Goal: Information Seeking & Learning: Learn about a topic

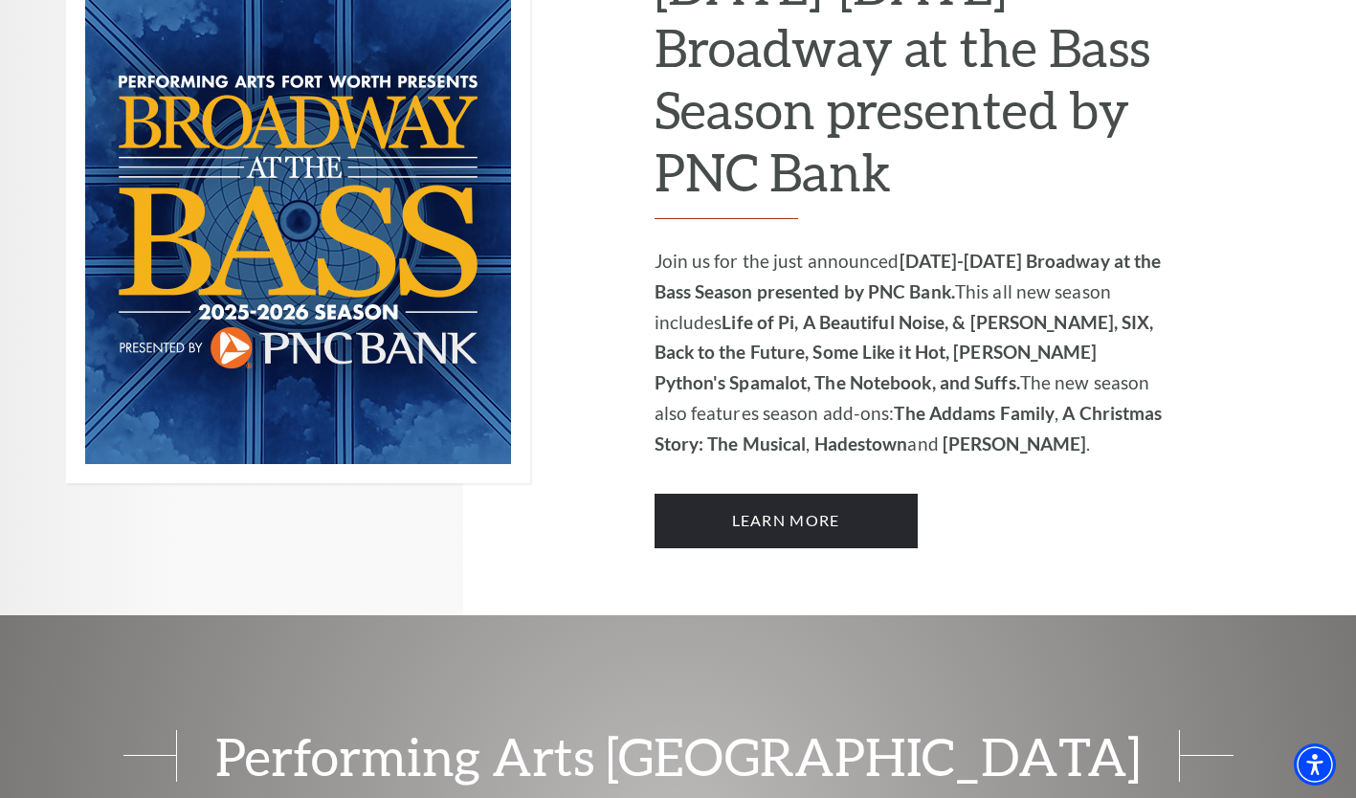
scroll to position [1331, 0]
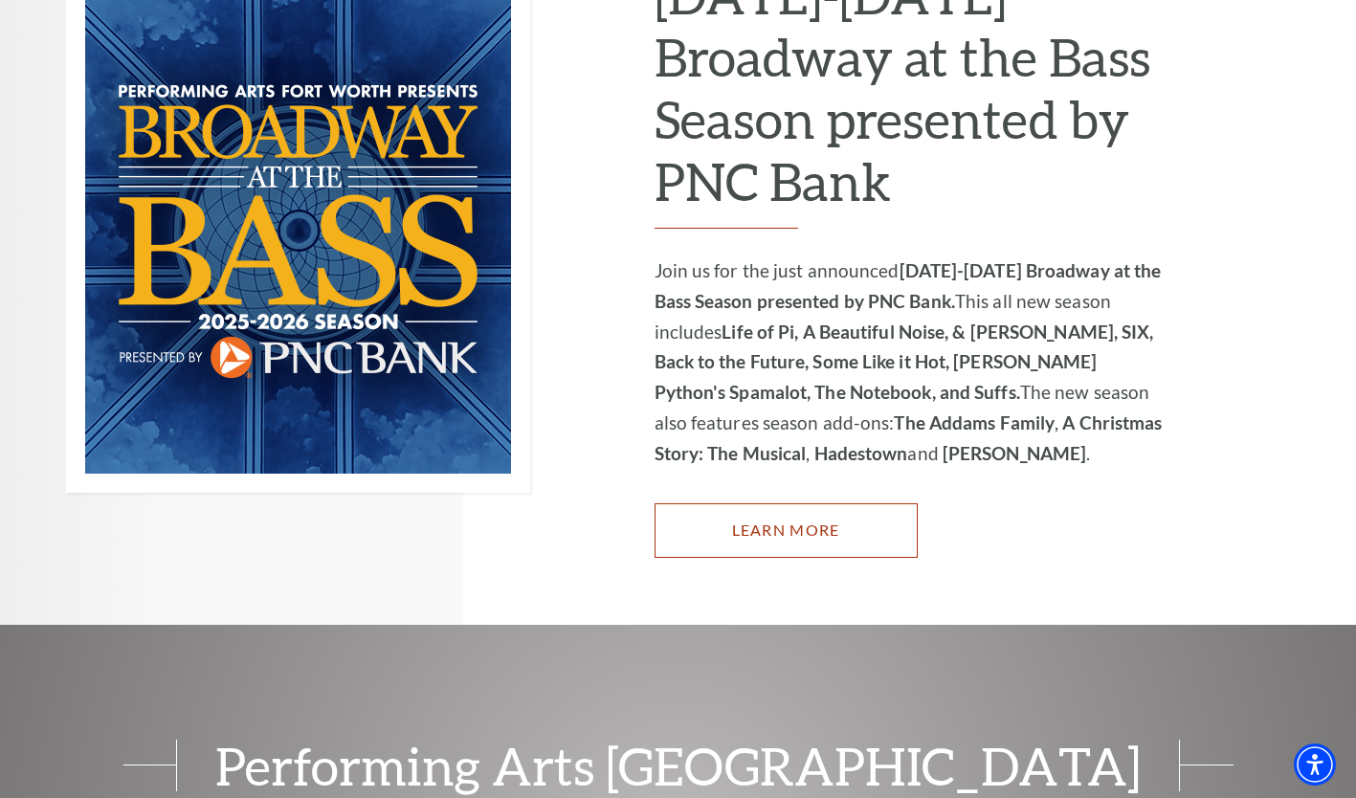
click at [877, 509] on link "Learn More" at bounding box center [786, 530] width 263 height 54
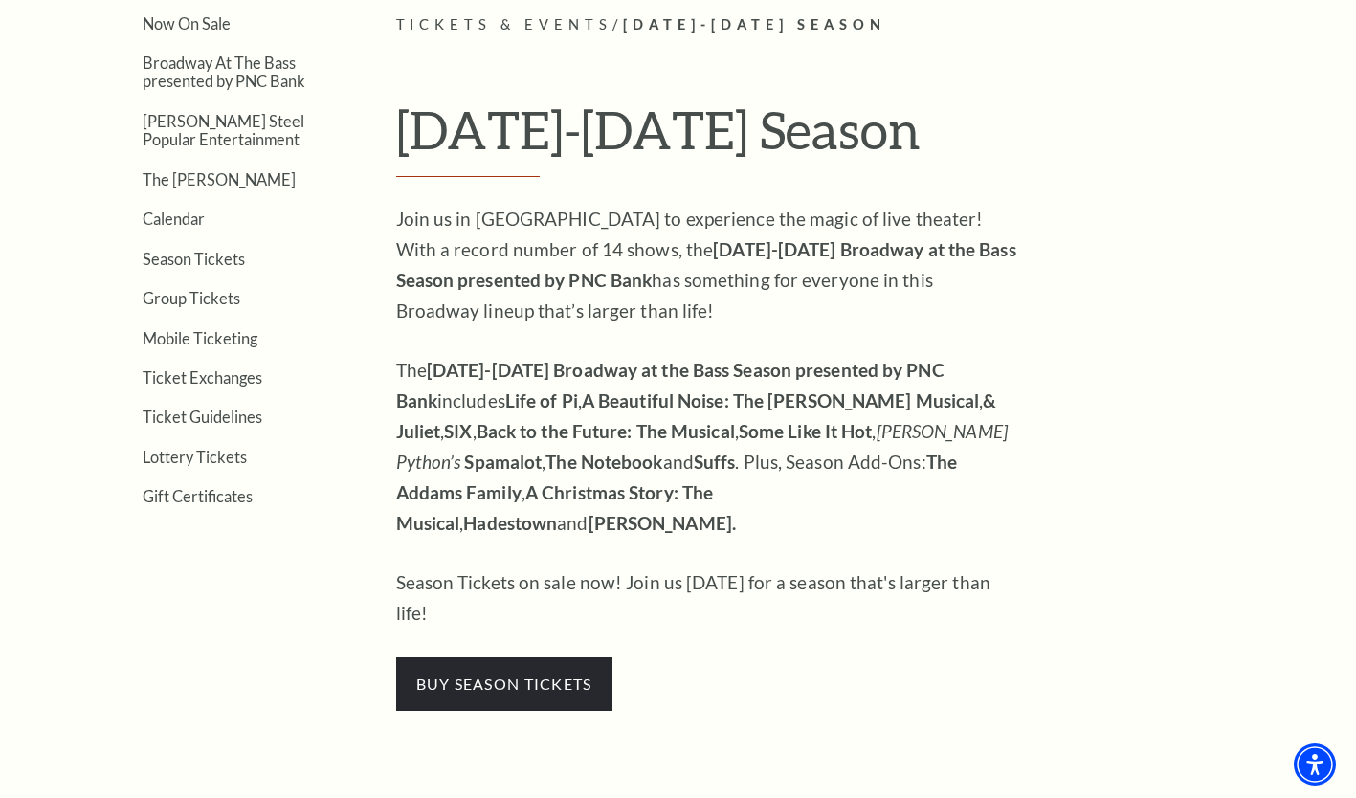
scroll to position [504, 0]
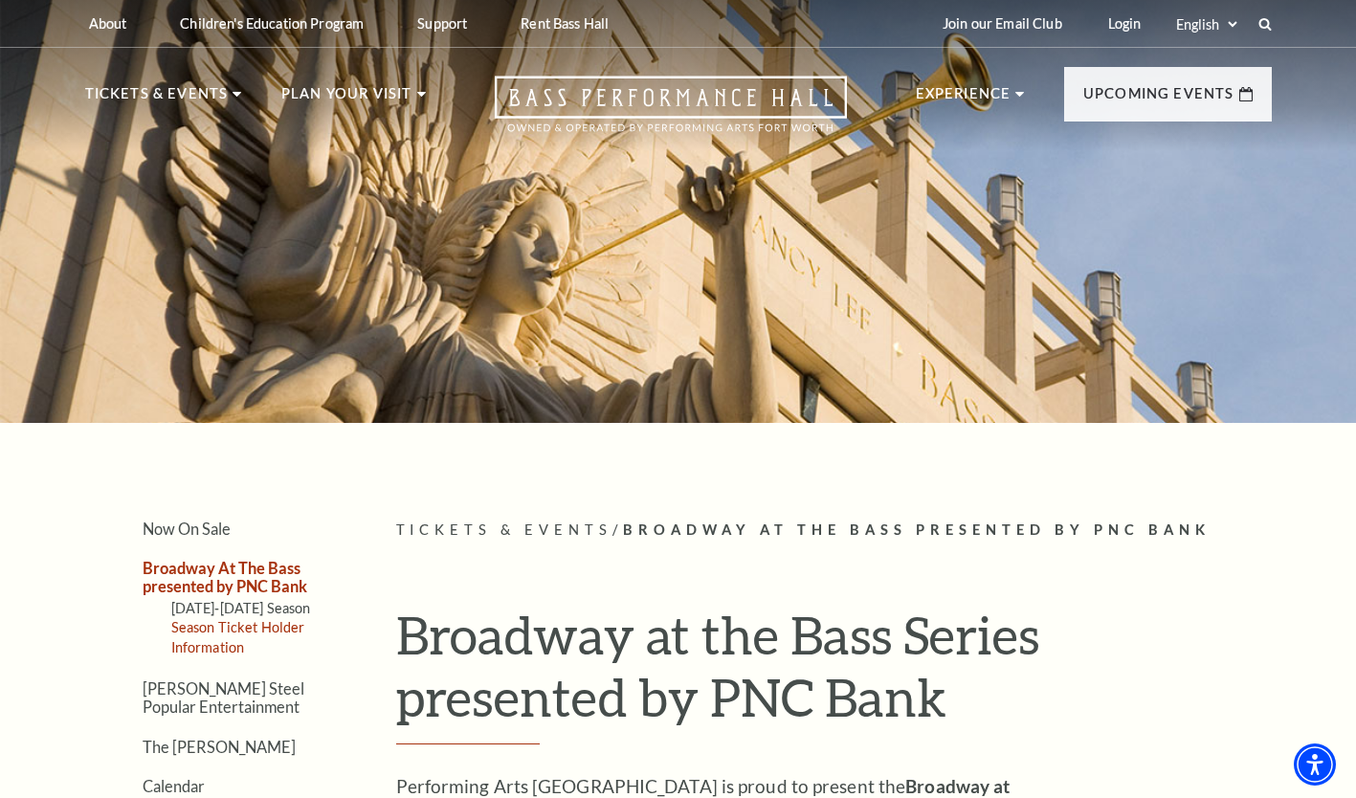
click at [234, 628] on link "Season Ticket Holder Information" at bounding box center [238, 636] width 134 height 35
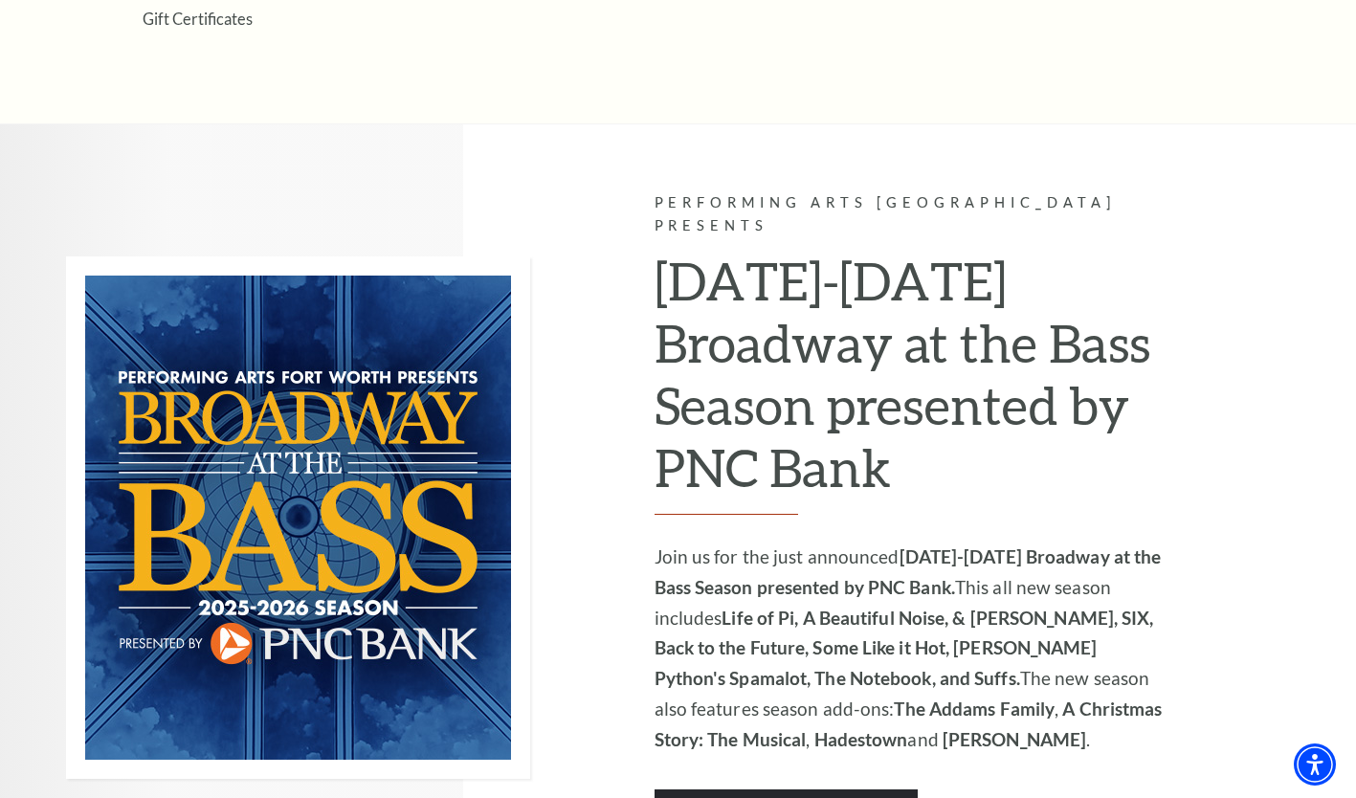
scroll to position [1071, 0]
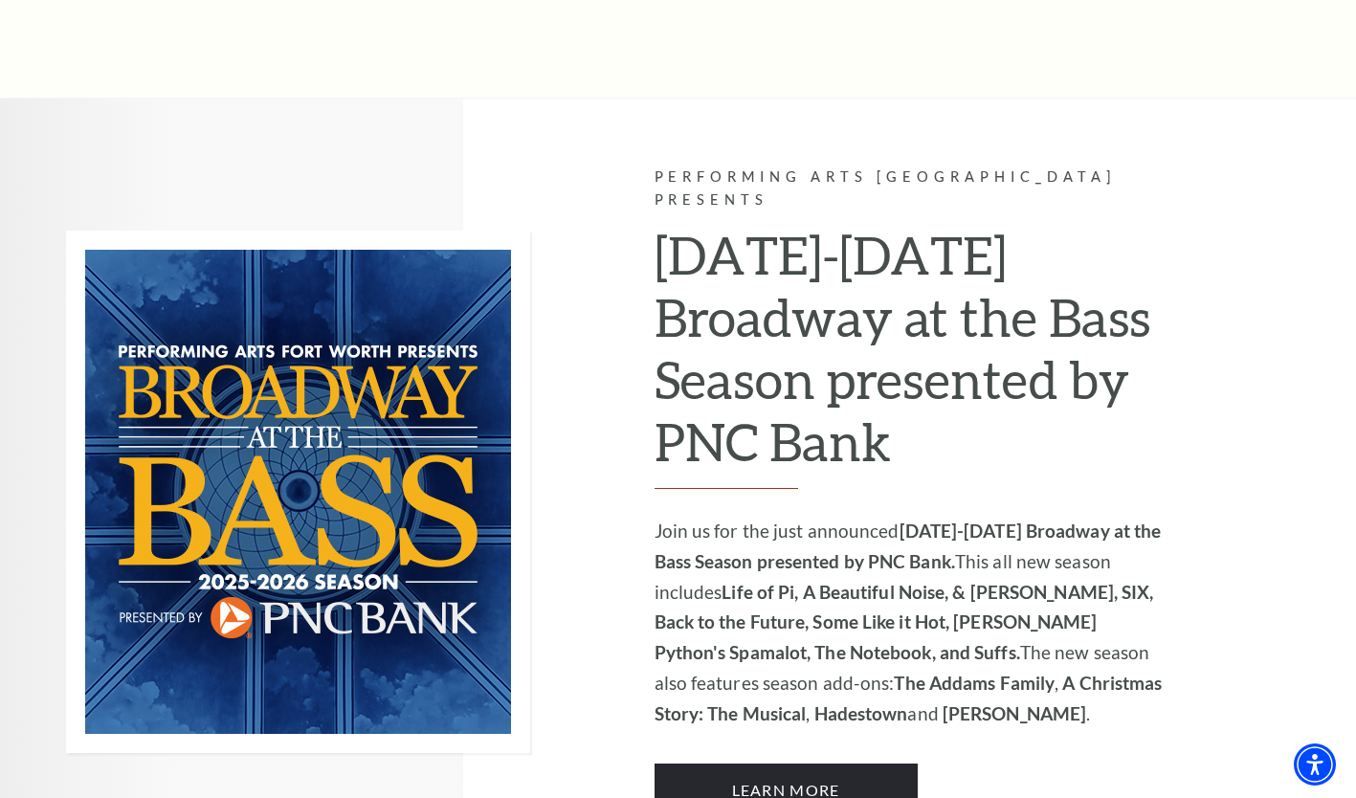
click at [1030, 643] on p "Join us for the just announced 2025-2026 Broadway at the Bass Season presented …" at bounding box center [911, 623] width 512 height 214
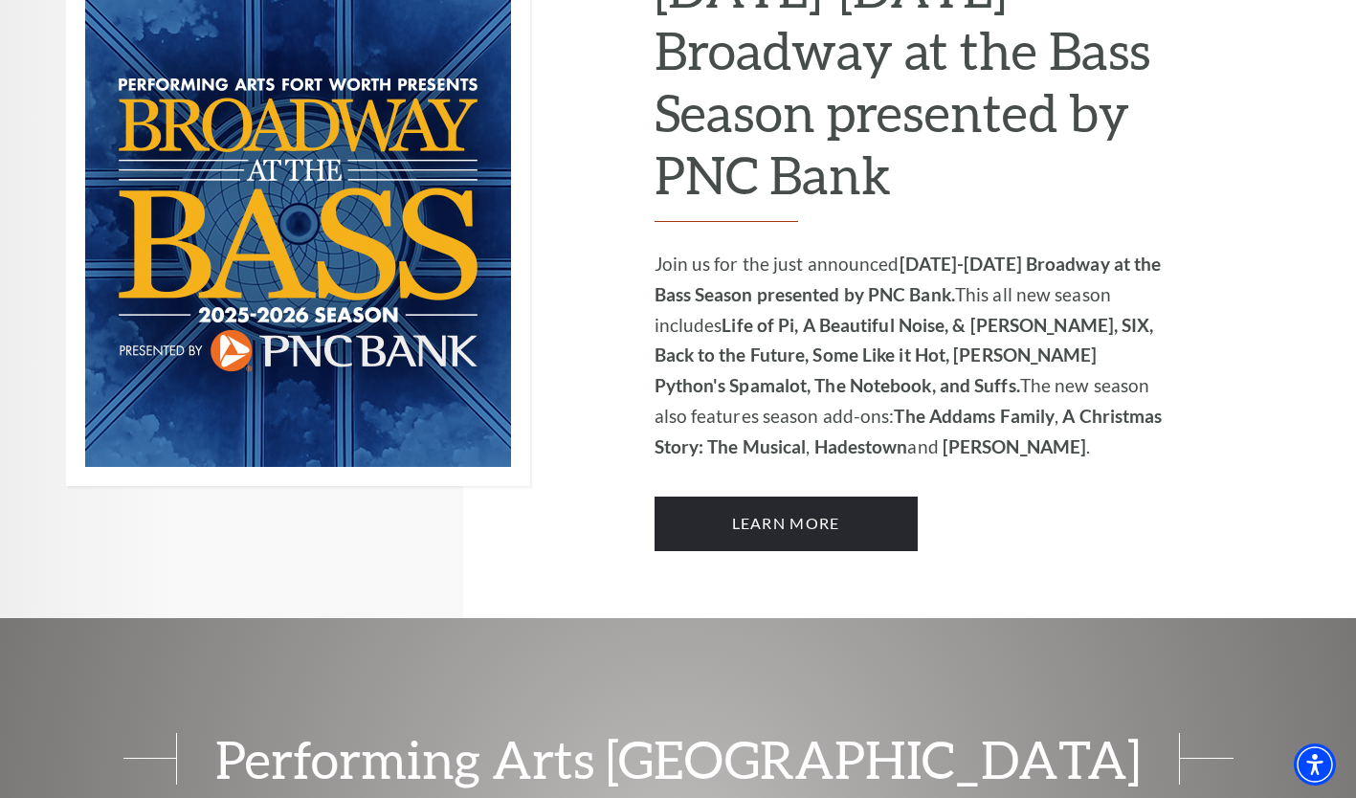
scroll to position [1342, 0]
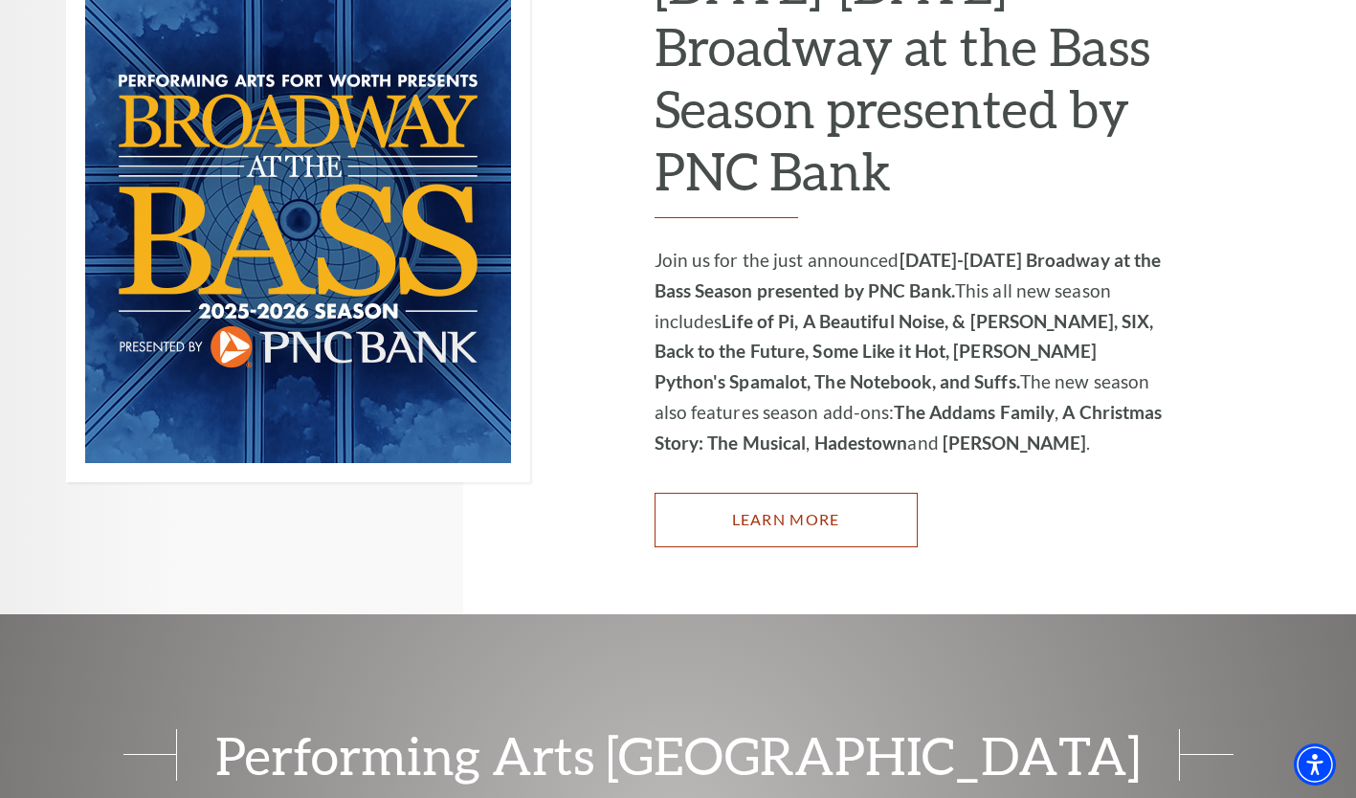
click at [694, 493] on link "Learn More" at bounding box center [786, 520] width 263 height 54
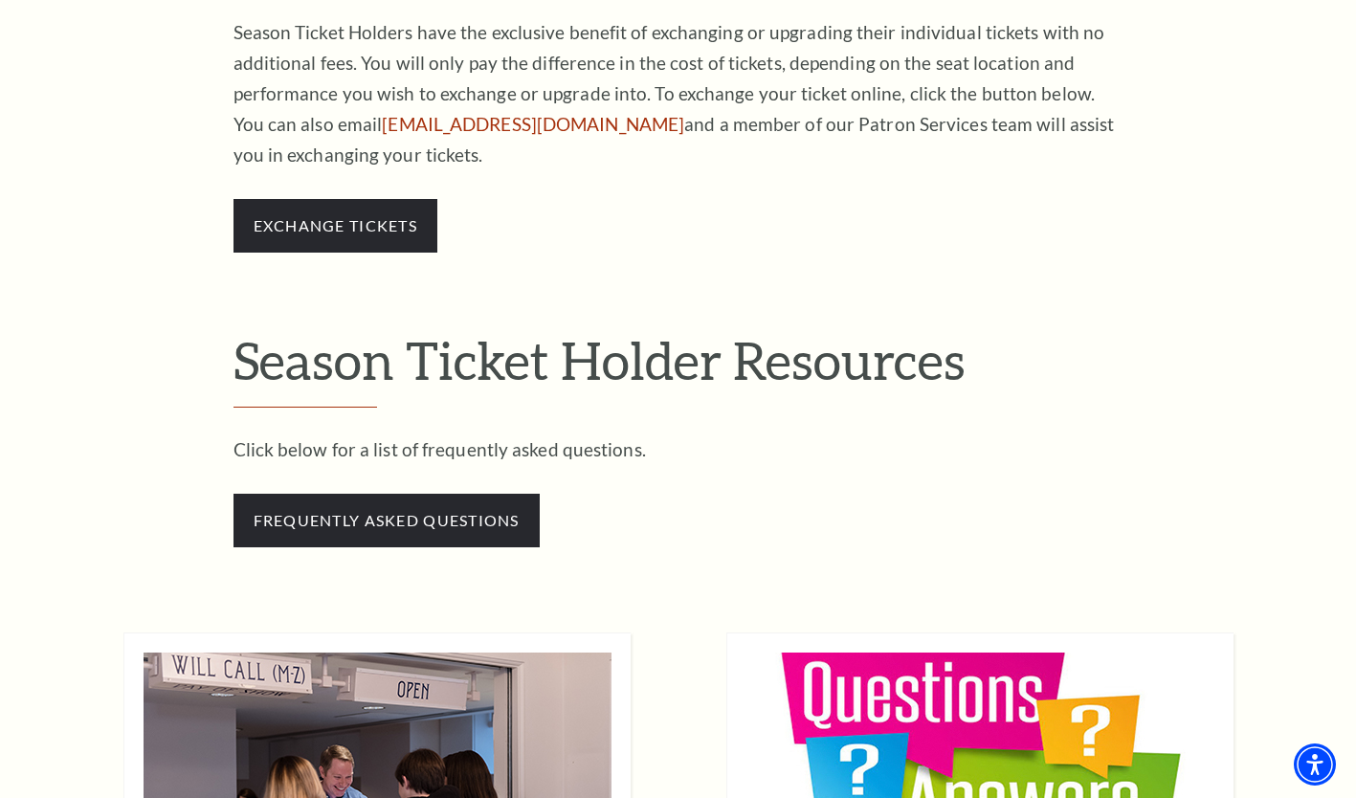
scroll to position [1547, 0]
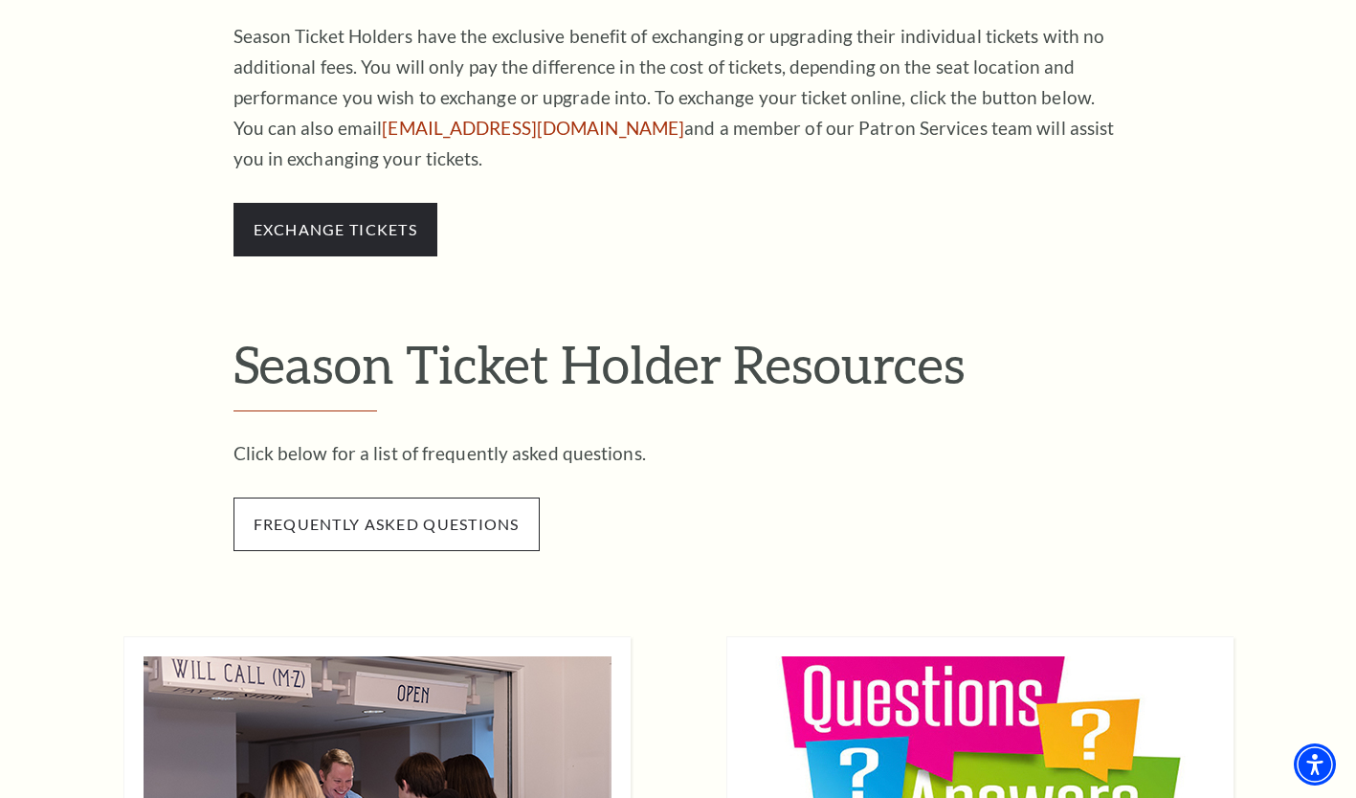
click at [479, 524] on span "frequently asked questions" at bounding box center [387, 525] width 306 height 54
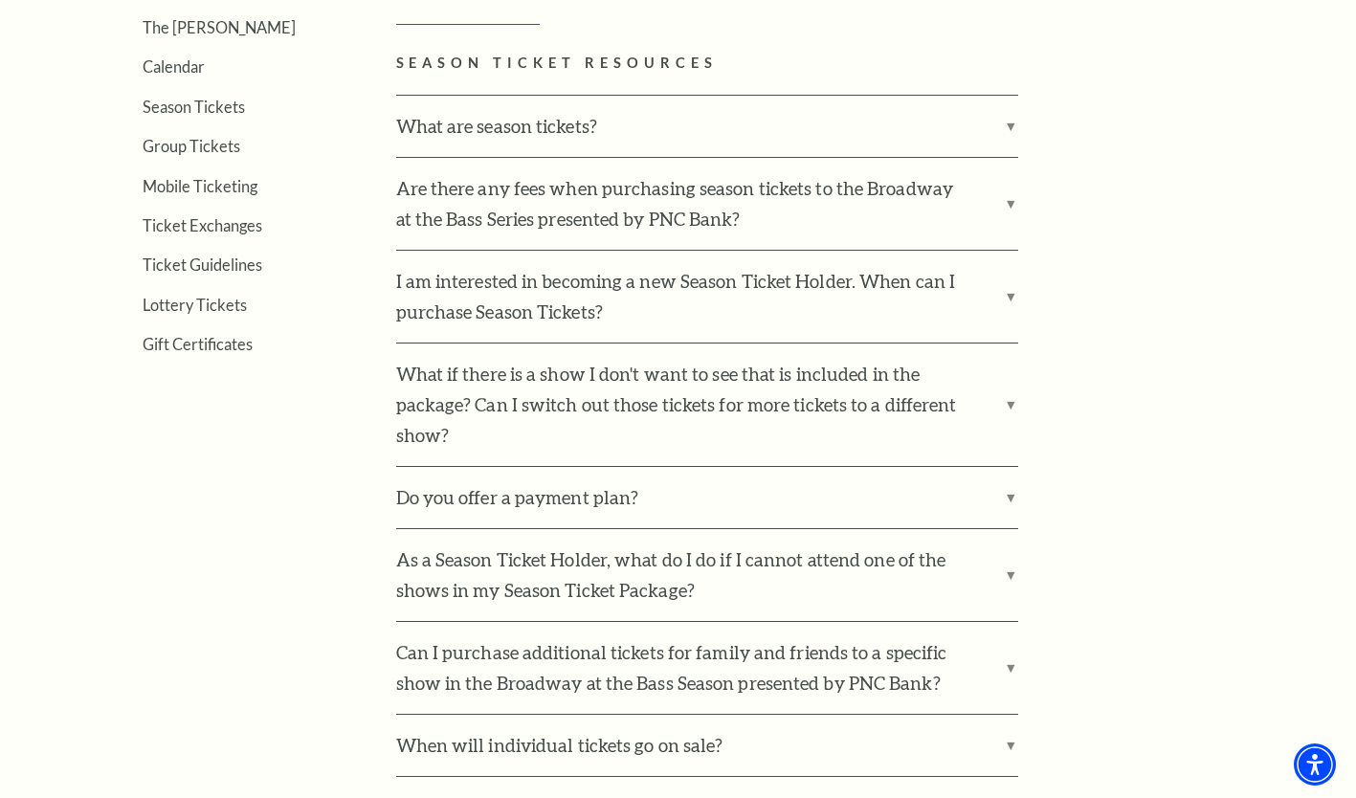
scroll to position [657, 0]
click at [746, 149] on label "What are season tickets?" at bounding box center [707, 127] width 622 height 61
click at [0, 0] on input "What are season tickets?" at bounding box center [0, 0] width 0 height 0
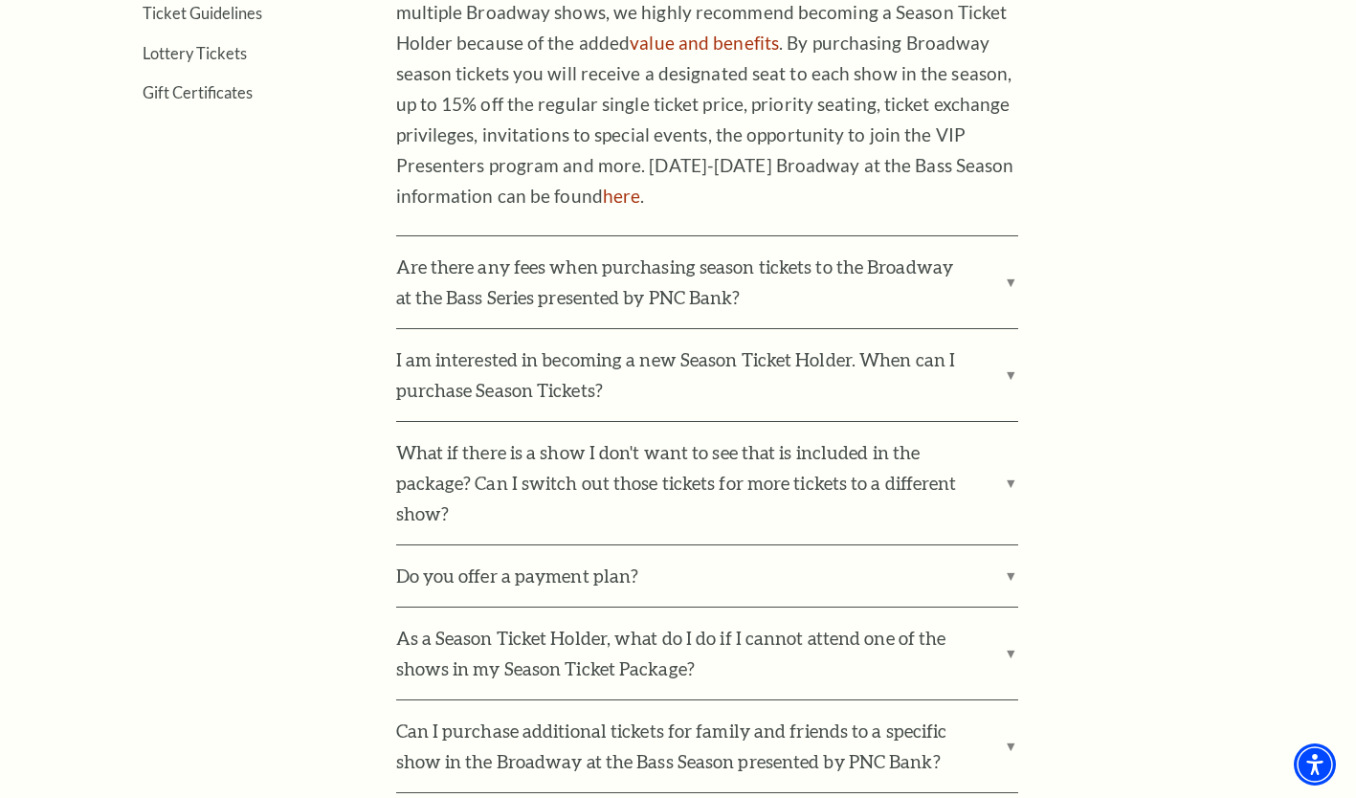
scroll to position [960, 0]
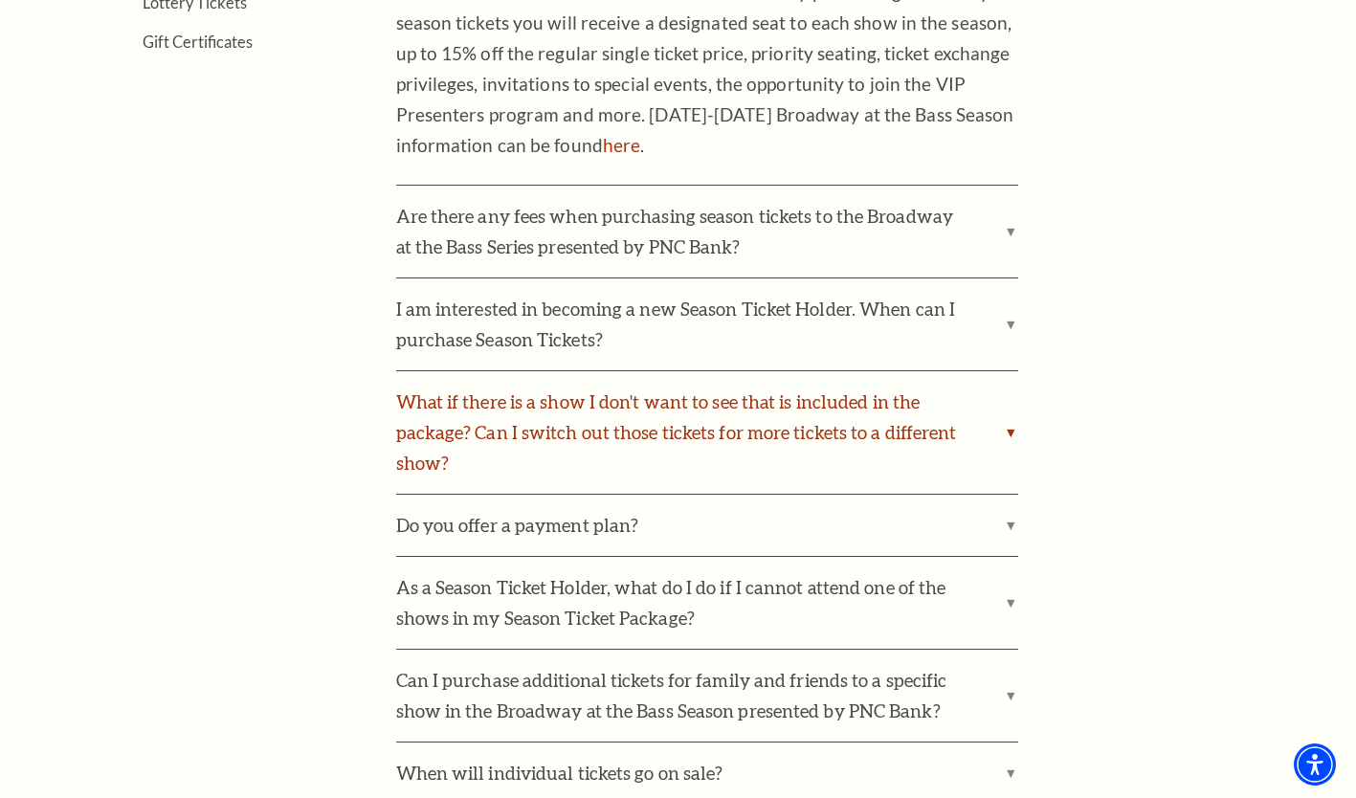
click at [697, 388] on label "What if there is a show I don't want to see that is included in the package? Ca…" at bounding box center [707, 432] width 622 height 123
click at [0, 0] on input "What if there is a show I don't want to see that is included in the package? Ca…" at bounding box center [0, 0] width 0 height 0
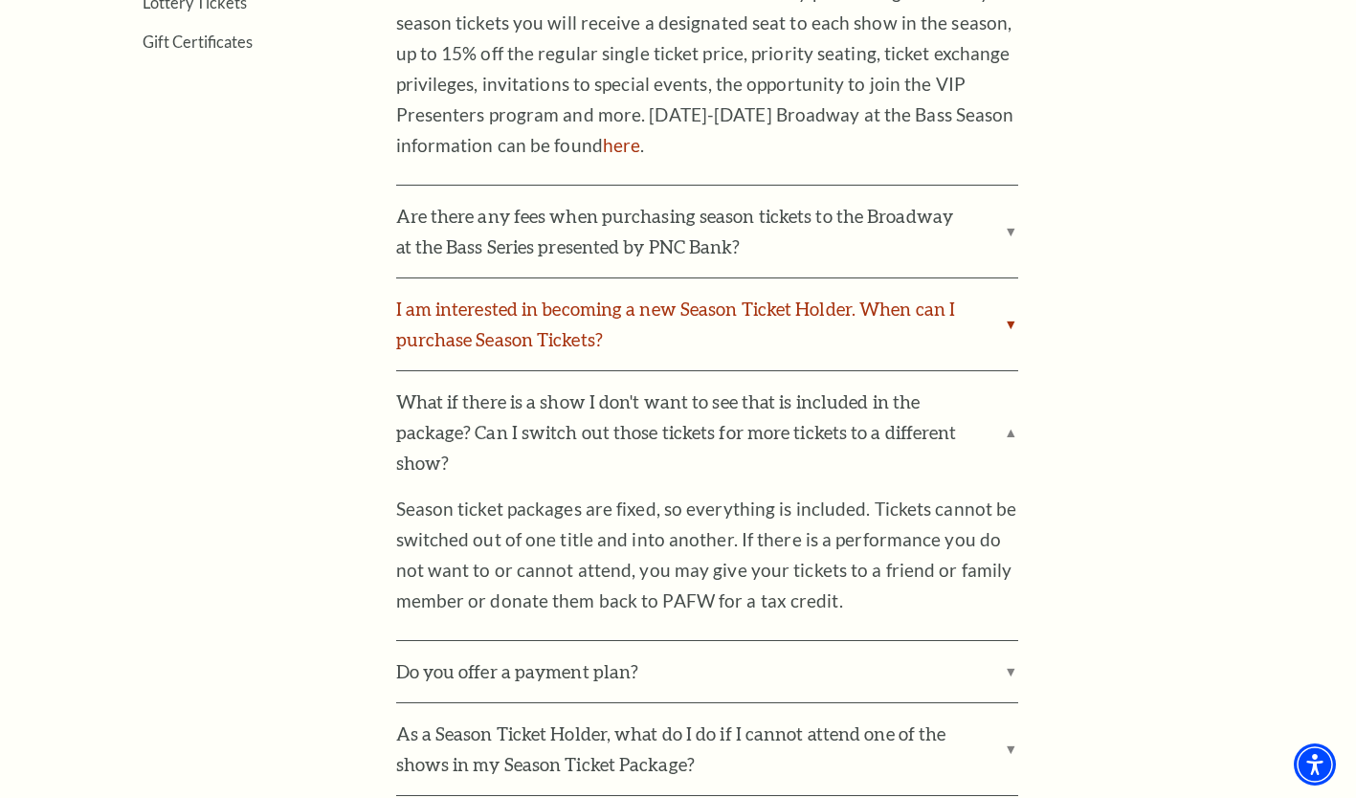
click at [682, 348] on label "I am interested in becoming a new Season Ticket Holder. When can I purchase Sea…" at bounding box center [707, 324] width 622 height 92
click at [0, 0] on input "I am interested in becoming a new Season Ticket Holder. When can I purchase Sea…" at bounding box center [0, 0] width 0 height 0
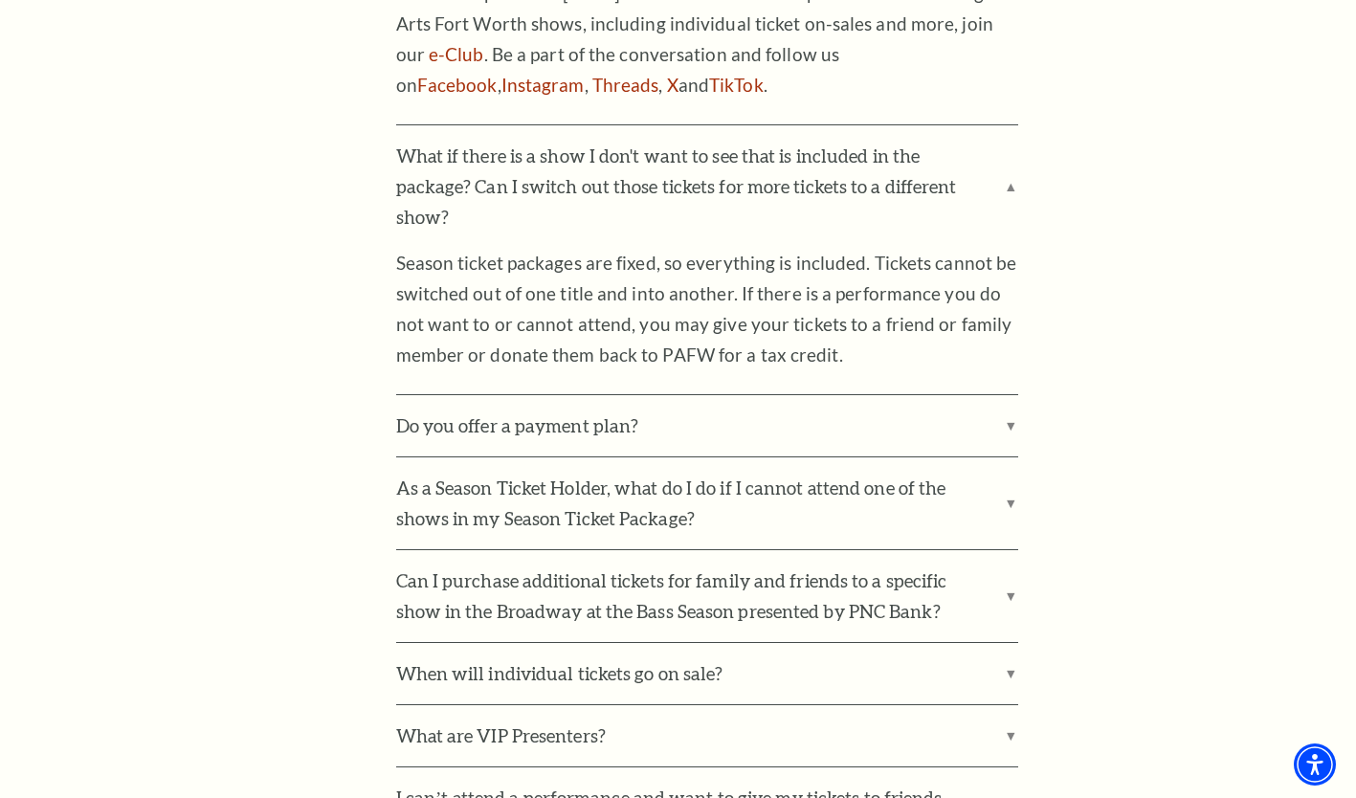
scroll to position [1511, 0]
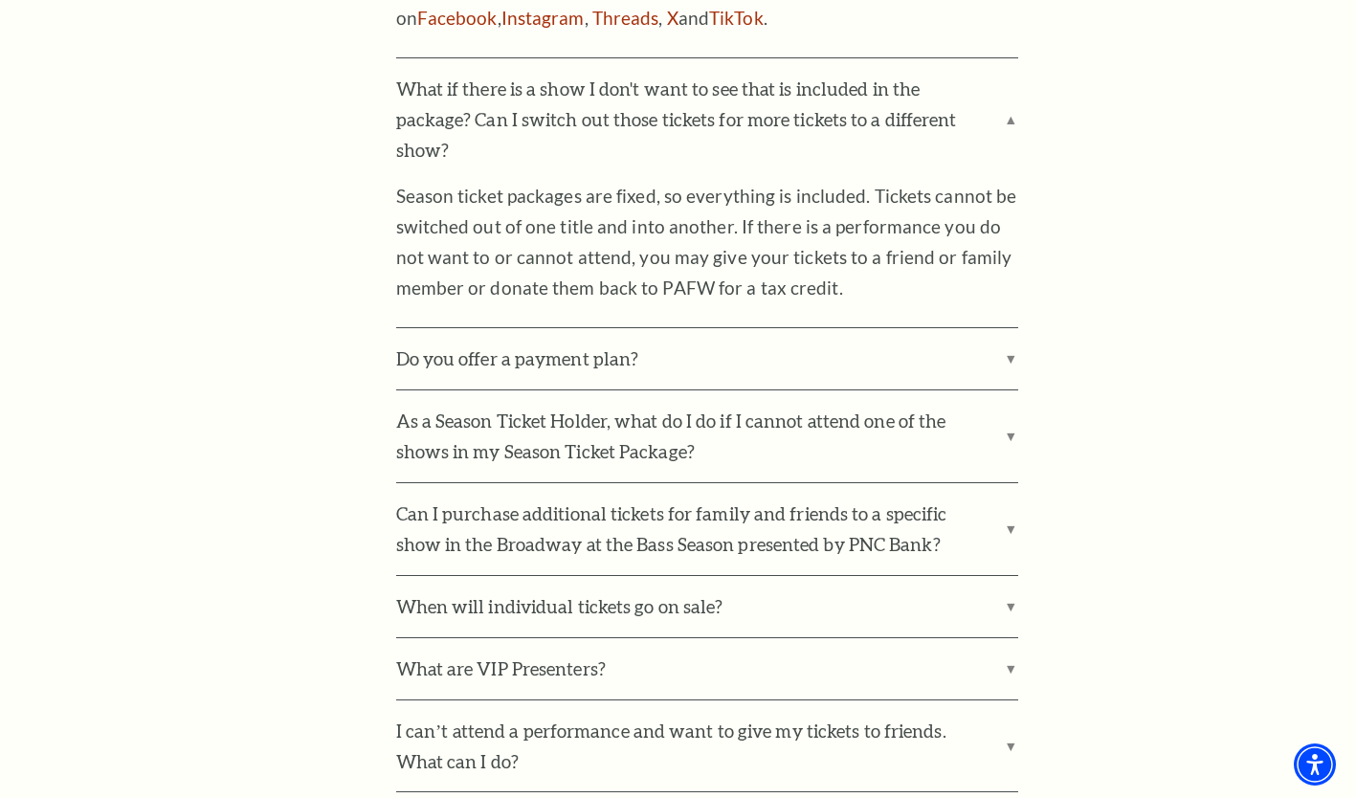
click at [682, 348] on label "Do you offer a payment plan?" at bounding box center [707, 358] width 622 height 61
click at [0, 0] on input "Do you offer a payment plan?" at bounding box center [0, 0] width 0 height 0
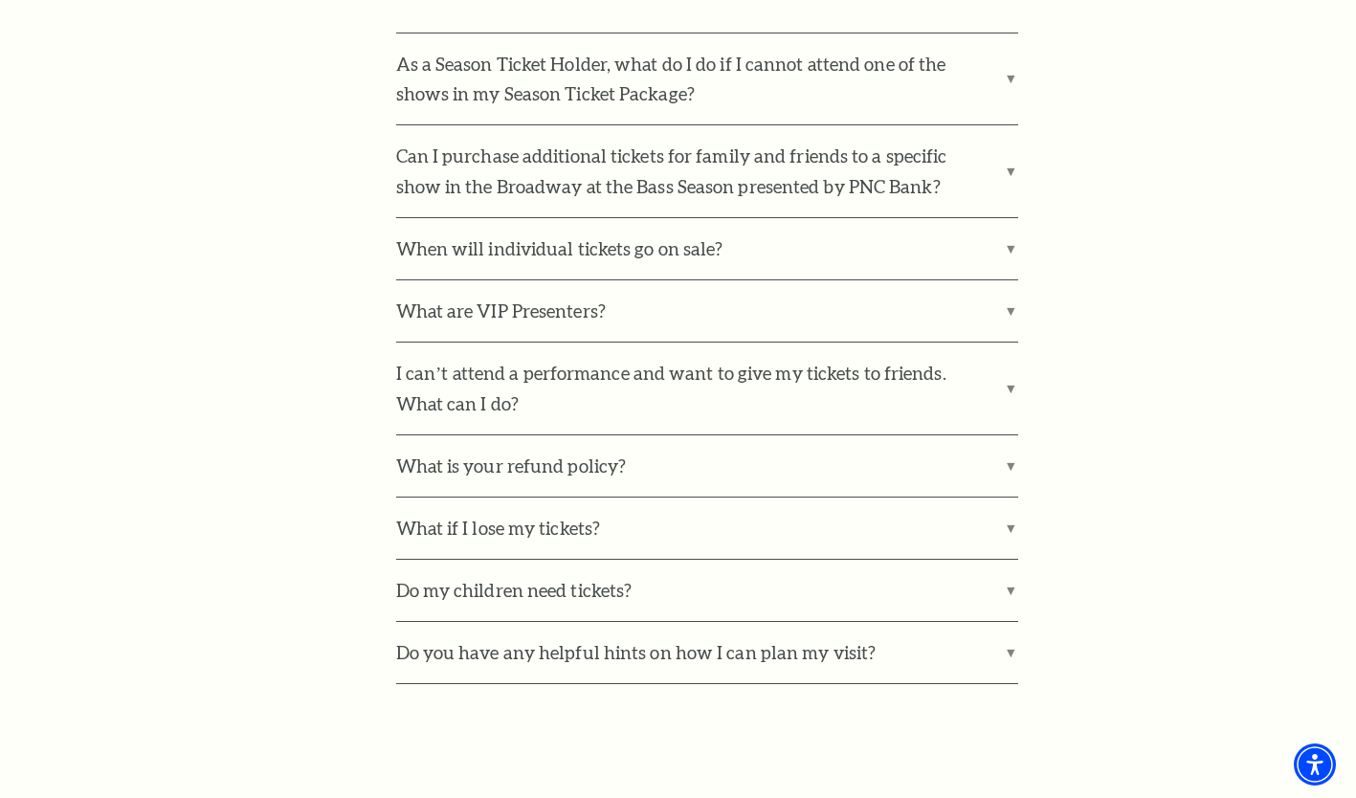
scroll to position [2133, 0]
click at [648, 223] on label "When will individual tickets go on sale?" at bounding box center [707, 250] width 622 height 61
click at [0, 0] on input "When will individual tickets go on sale?" at bounding box center [0, 0] width 0 height 0
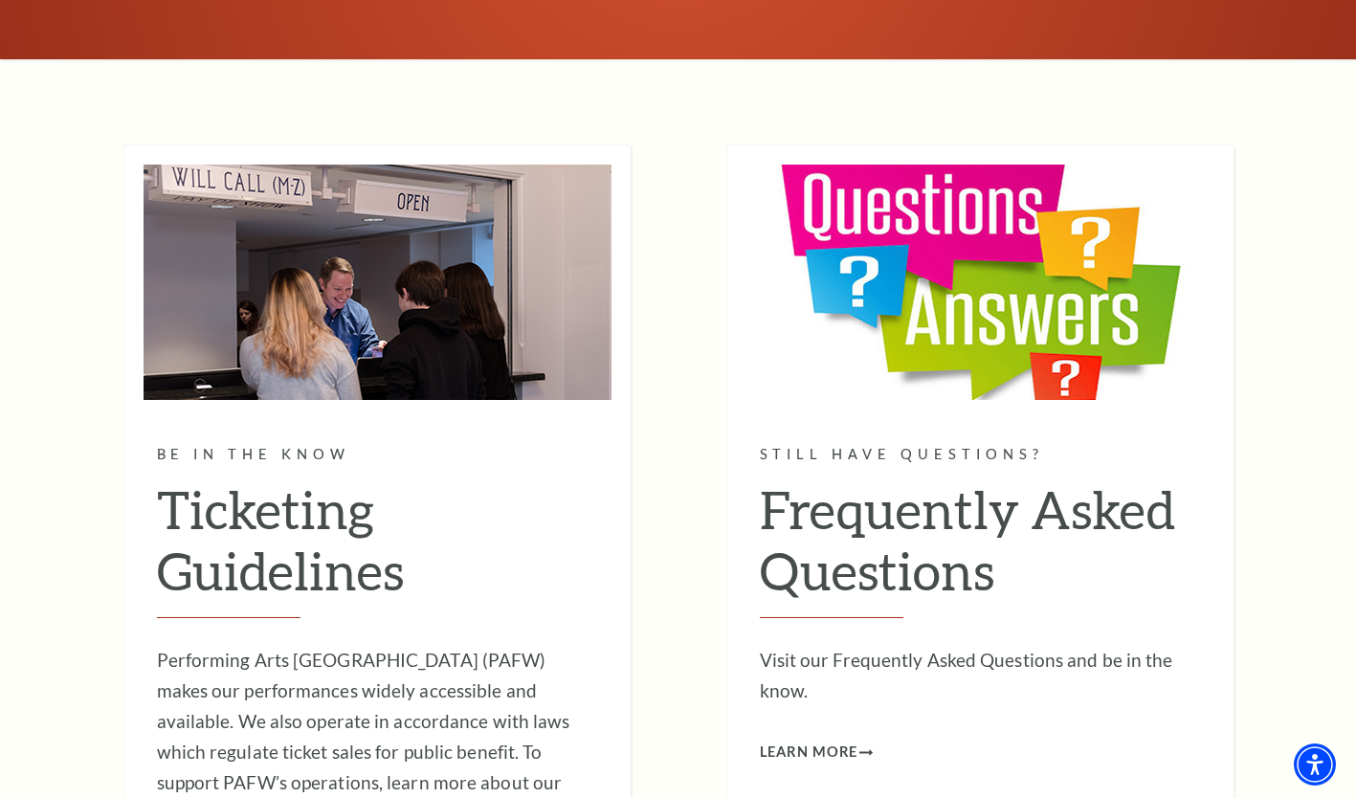
scroll to position [11100, 0]
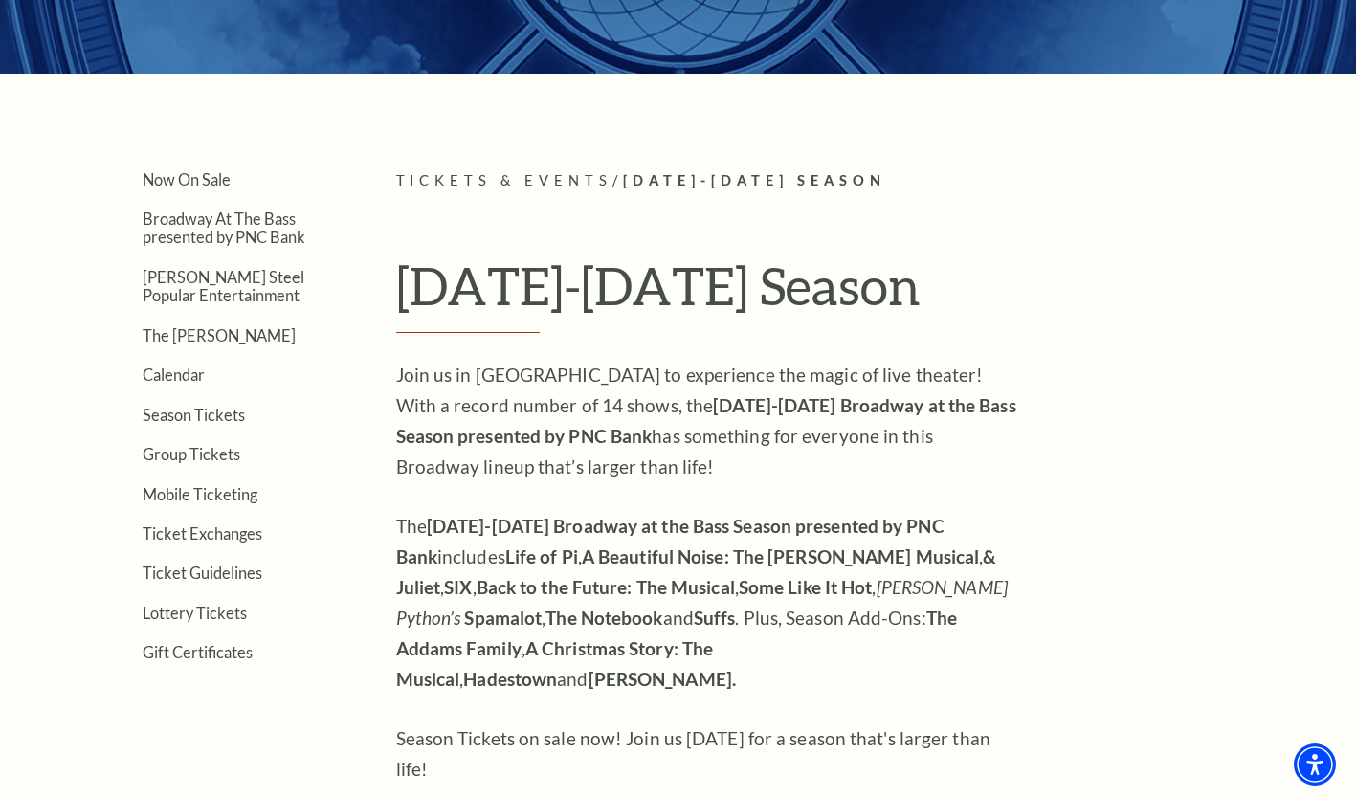
scroll to position [378, 0]
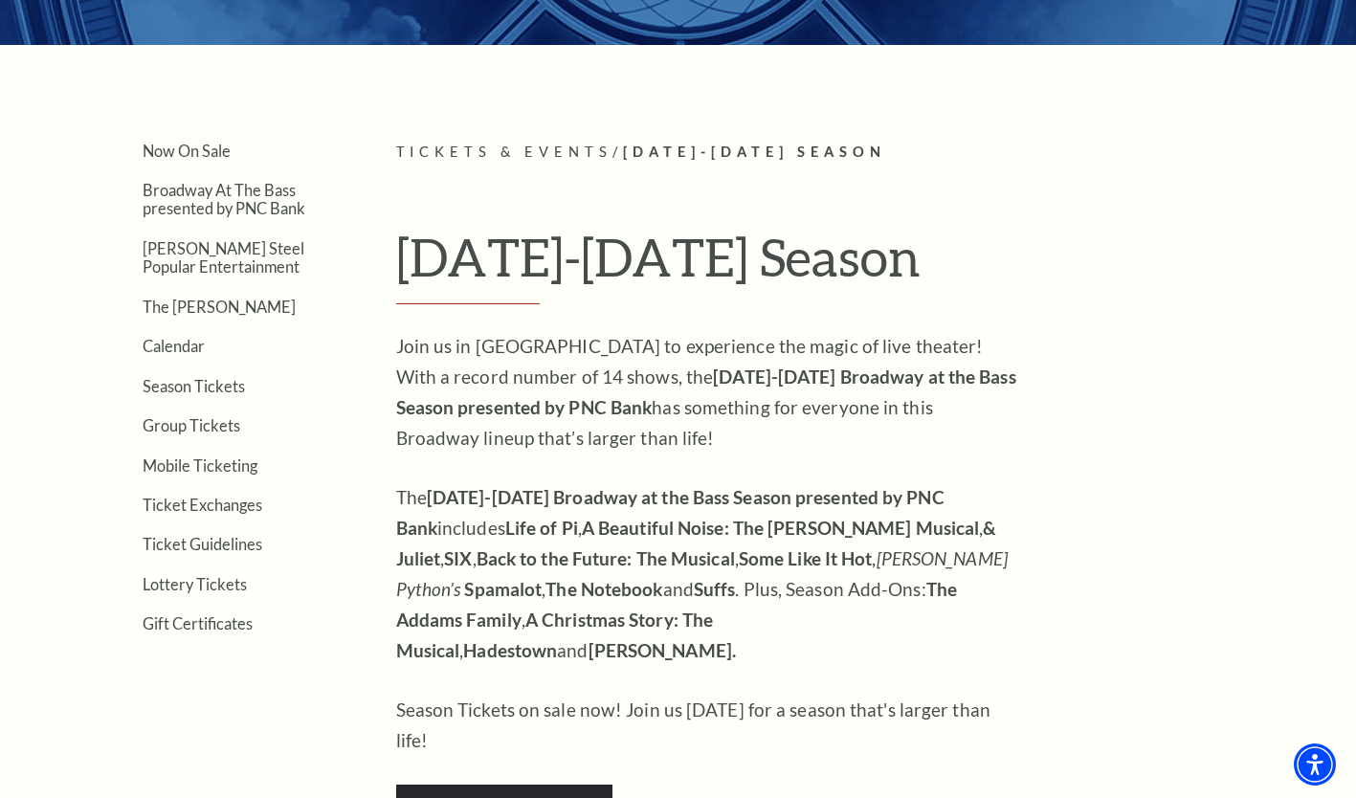
click at [560, 590] on strong "The Notebook" at bounding box center [604, 589] width 117 height 22
click at [176, 348] on link "Calendar" at bounding box center [174, 346] width 62 height 18
